Goal: Task Accomplishment & Management: Manage account settings

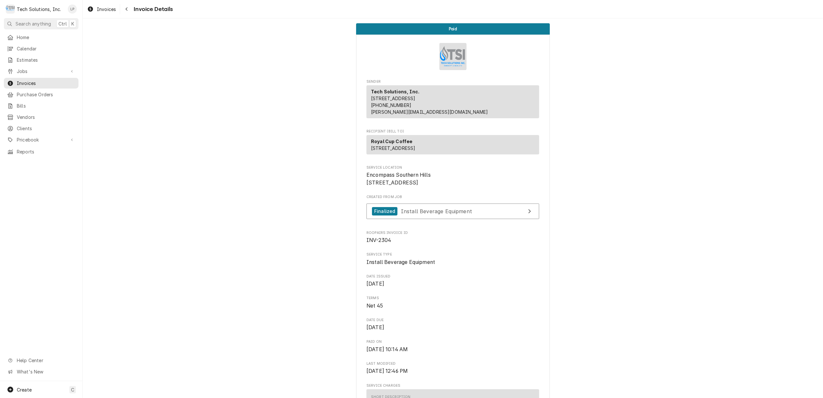
click at [23, 80] on span "Invoices" at bounding box center [46, 83] width 58 height 7
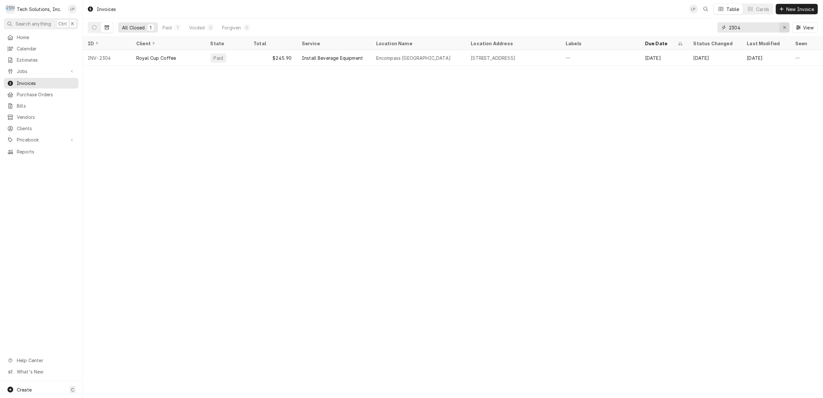
click at [781, 28] on div "Erase input" at bounding box center [784, 27] width 6 height 6
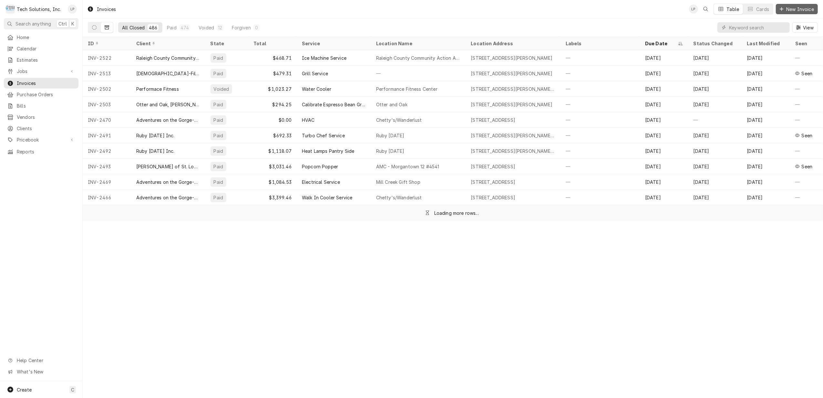
click at [793, 8] on span "New Invoice" at bounding box center [800, 9] width 30 height 7
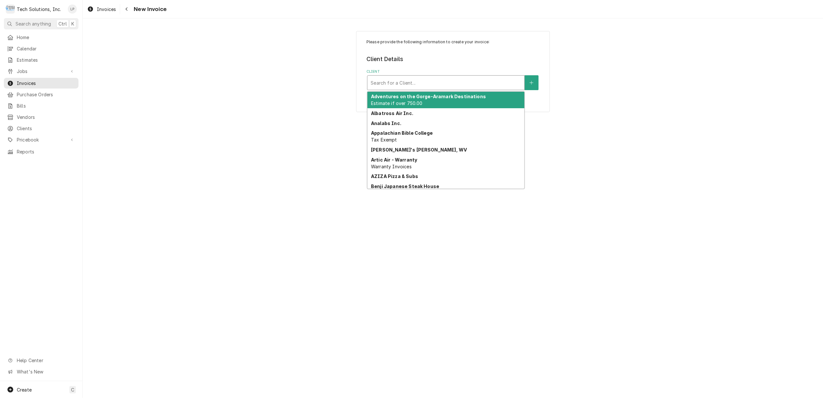
click at [496, 81] on div "Client" at bounding box center [446, 83] width 150 height 12
type input "R"
click at [640, 148] on div "Please provide the following information to create your invoice: Client Details…" at bounding box center [453, 207] width 740 height 379
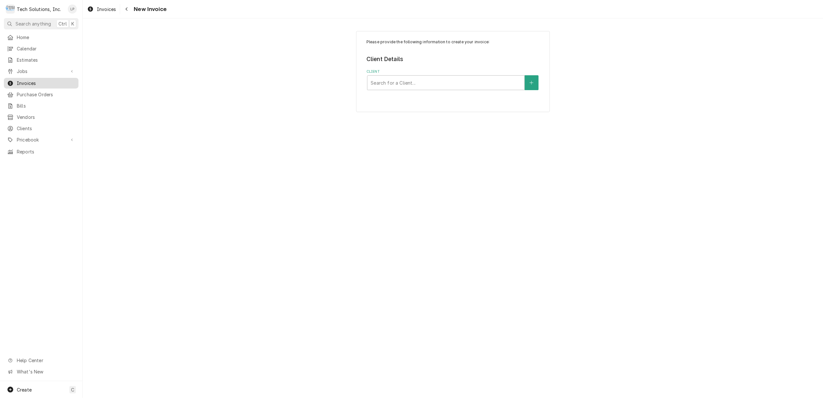
click at [26, 83] on span "Invoices" at bounding box center [46, 83] width 58 height 7
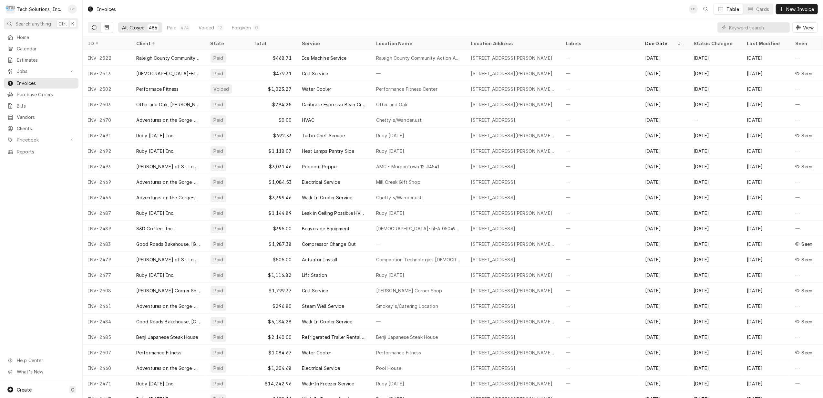
click at [91, 30] on button "Dynamic Content Wrapper" at bounding box center [94, 27] width 12 height 10
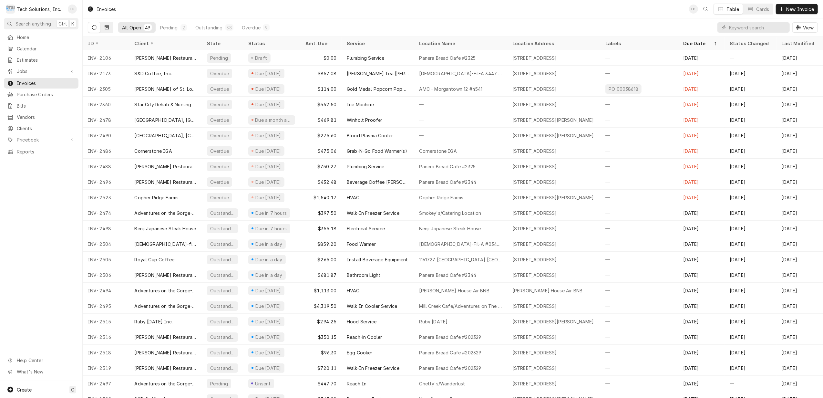
click at [107, 27] on icon "Dynamic Content Wrapper" at bounding box center [107, 28] width 5 height 4
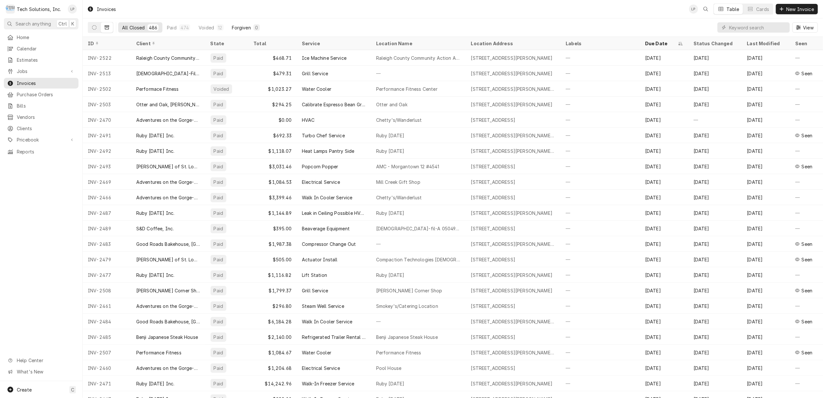
click at [245, 30] on div "Forgiven" at bounding box center [241, 27] width 19 height 7
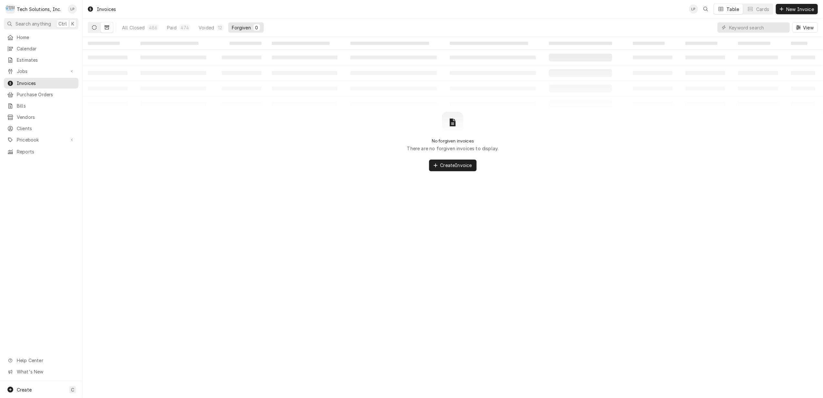
click at [93, 29] on icon "Dynamic Content Wrapper" at bounding box center [94, 27] width 5 height 5
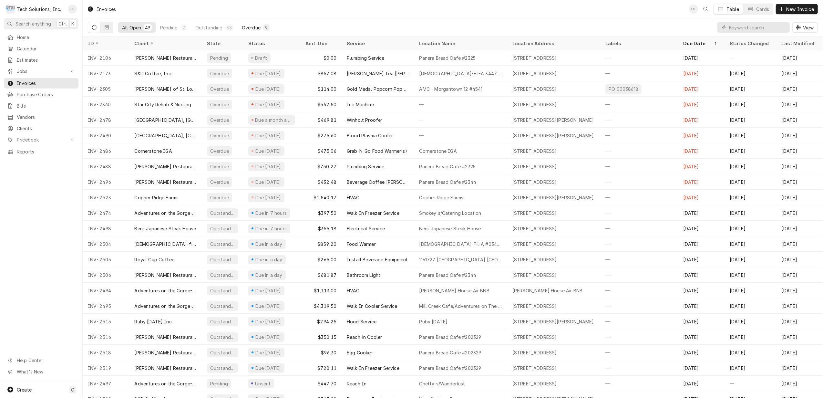
click at [250, 27] on div "Overdue" at bounding box center [251, 27] width 19 height 7
